Goal: Information Seeking & Learning: Learn about a topic

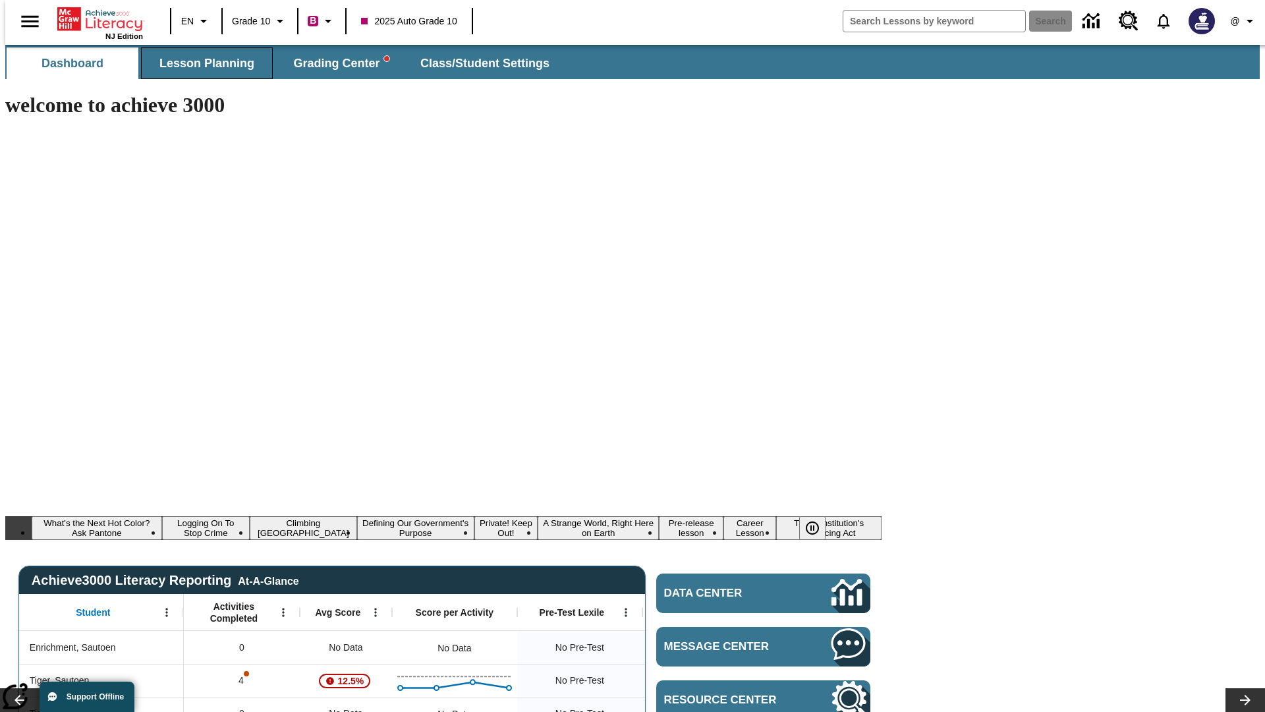
click at [202, 63] on span "Lesson Planning" at bounding box center [206, 63] width 95 height 15
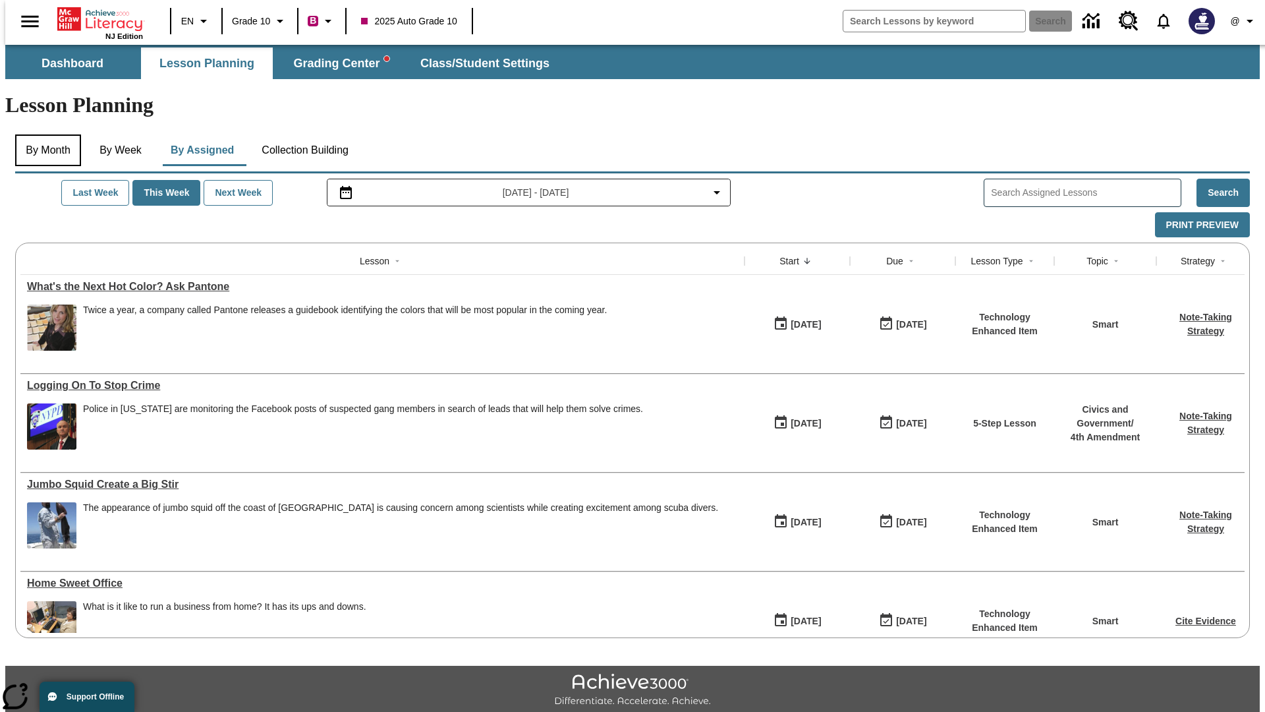
click at [44, 134] on button "By Month" at bounding box center [48, 150] width 66 height 32
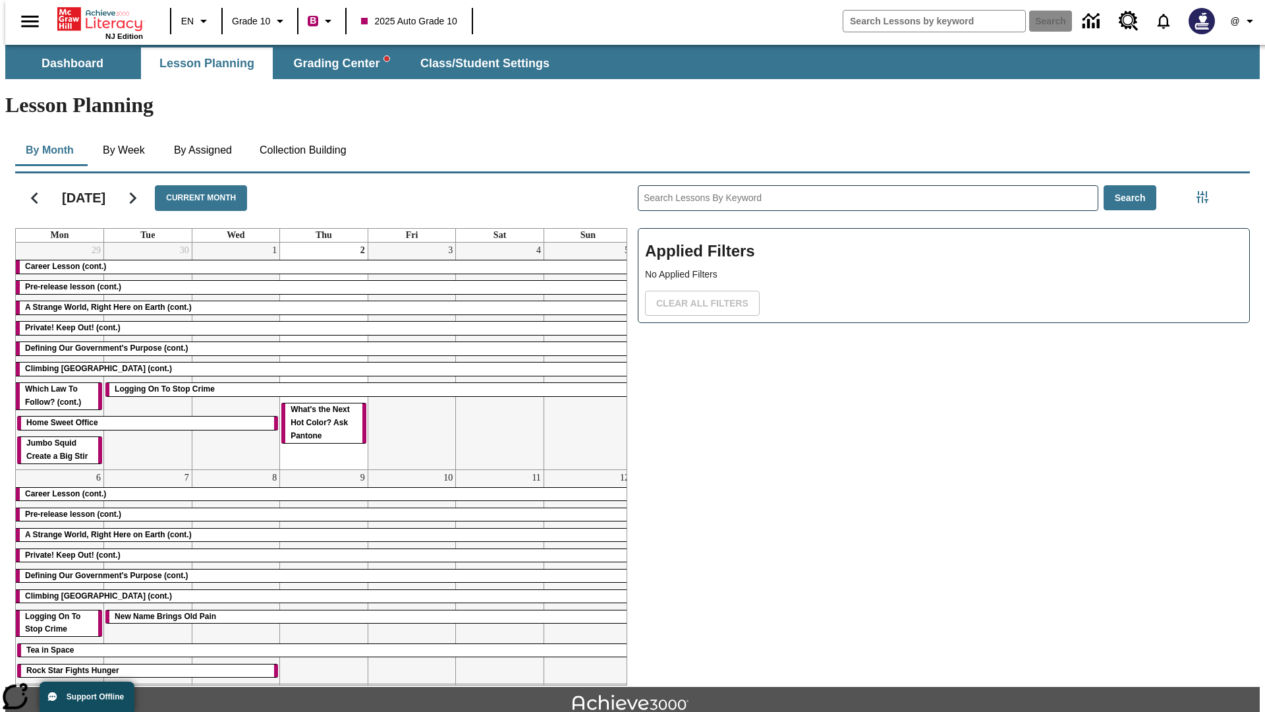
click at [318, 260] on div "Career Lesson (cont.)" at bounding box center [324, 266] width 616 height 13
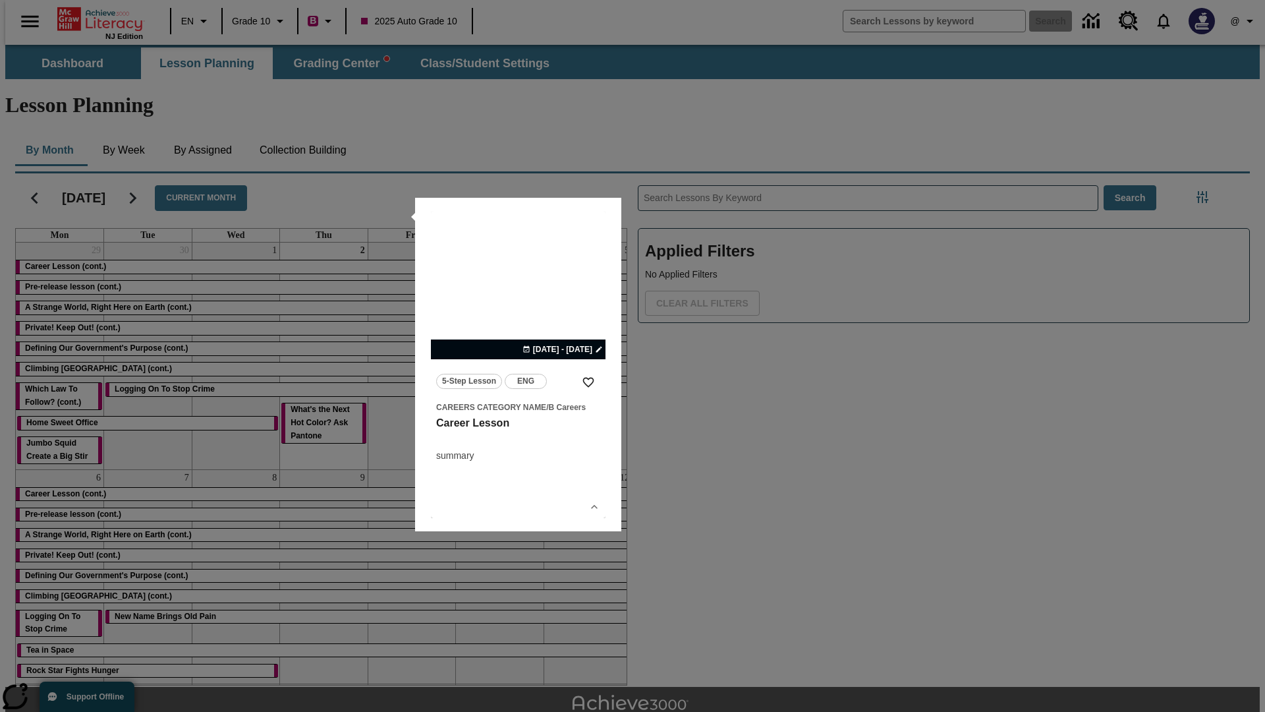
scroll to position [29, 0]
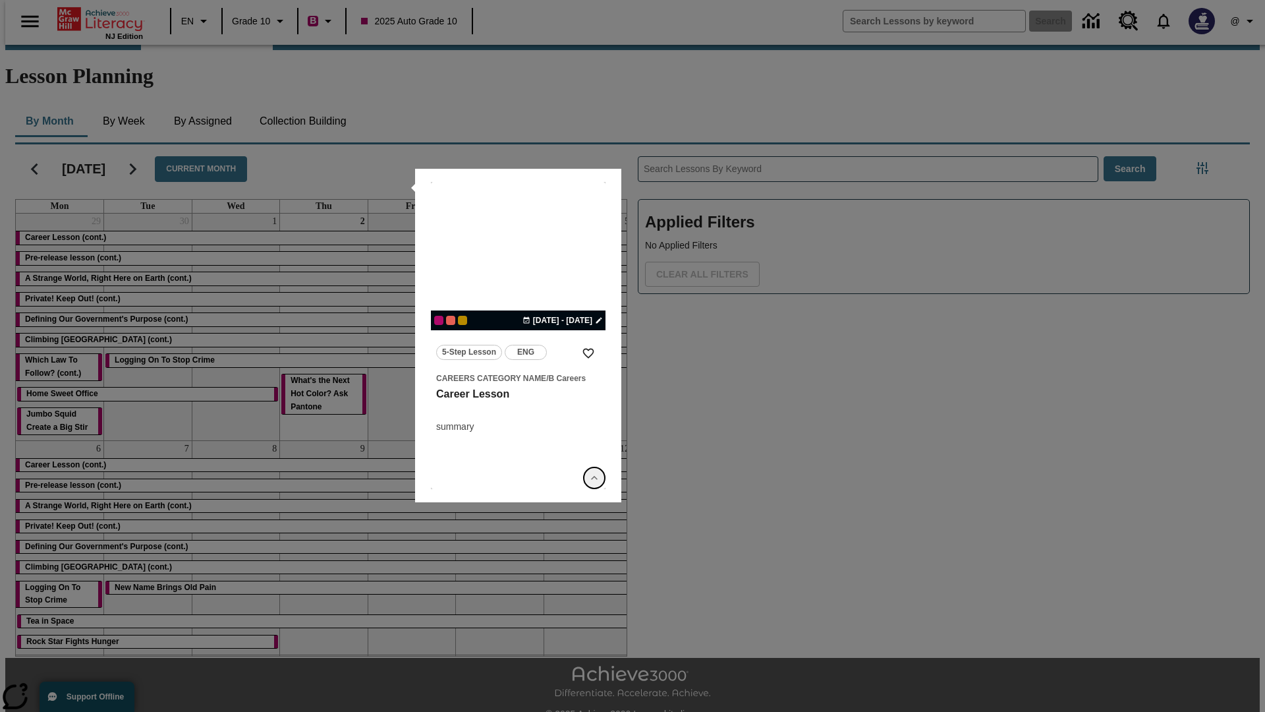
click at [594, 478] on icon "Show Details" at bounding box center [594, 477] width 13 height 13
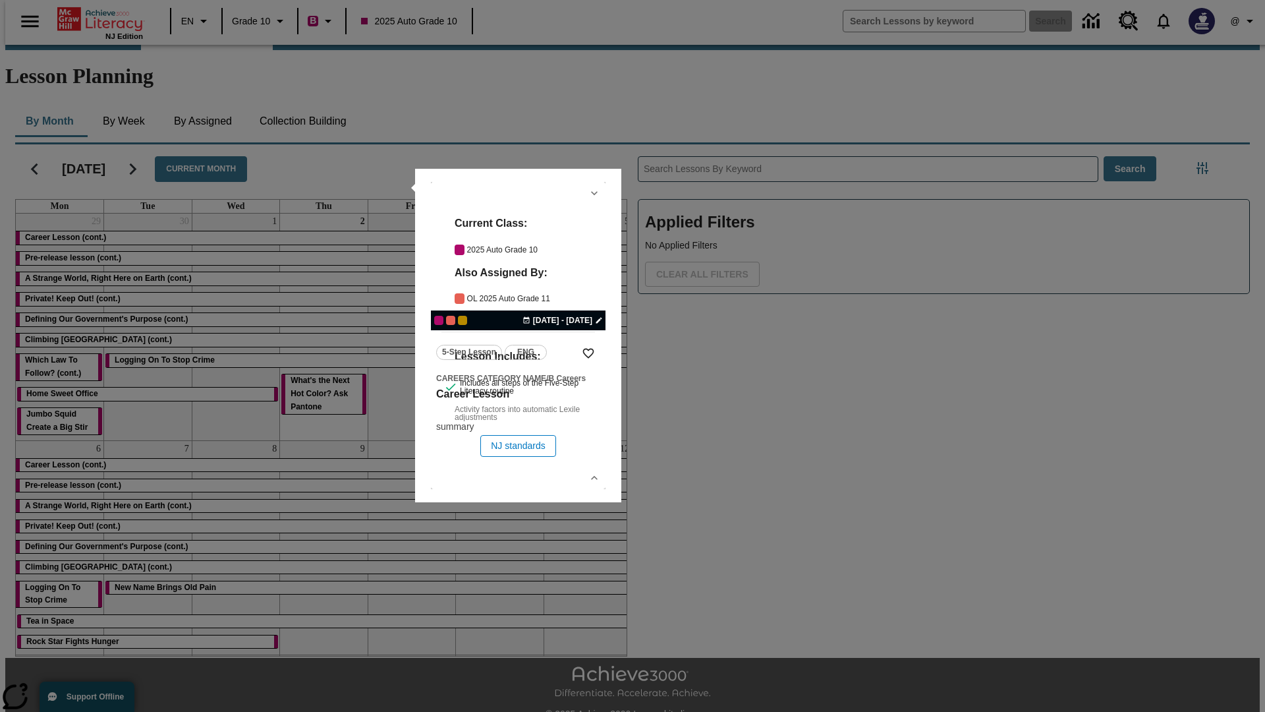
click at [518, 335] on link "lesson details" at bounding box center [518, 335] width 175 height 307
